Goal: Information Seeking & Learning: Learn about a topic

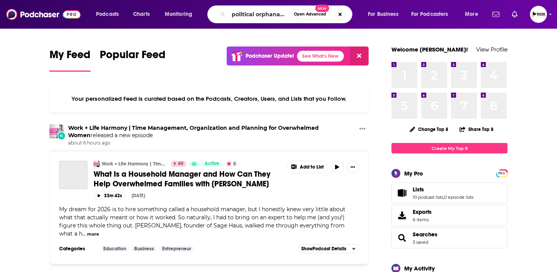
scroll to position [0, 0]
type input "political orphanage"
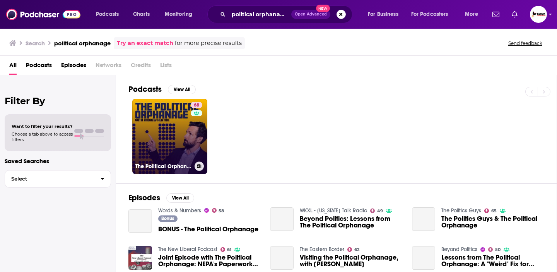
click at [151, 130] on link "68 The Political Orphanage" at bounding box center [169, 136] width 75 height 75
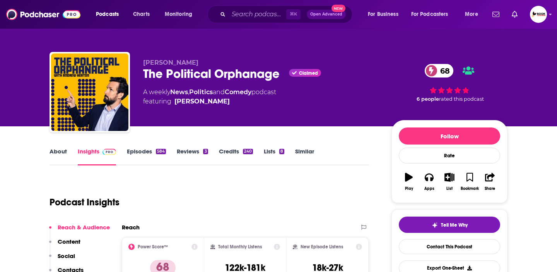
click at [52, 155] on link "About" at bounding box center [58, 156] width 17 height 18
